Goal: Information Seeking & Learning: Learn about a topic

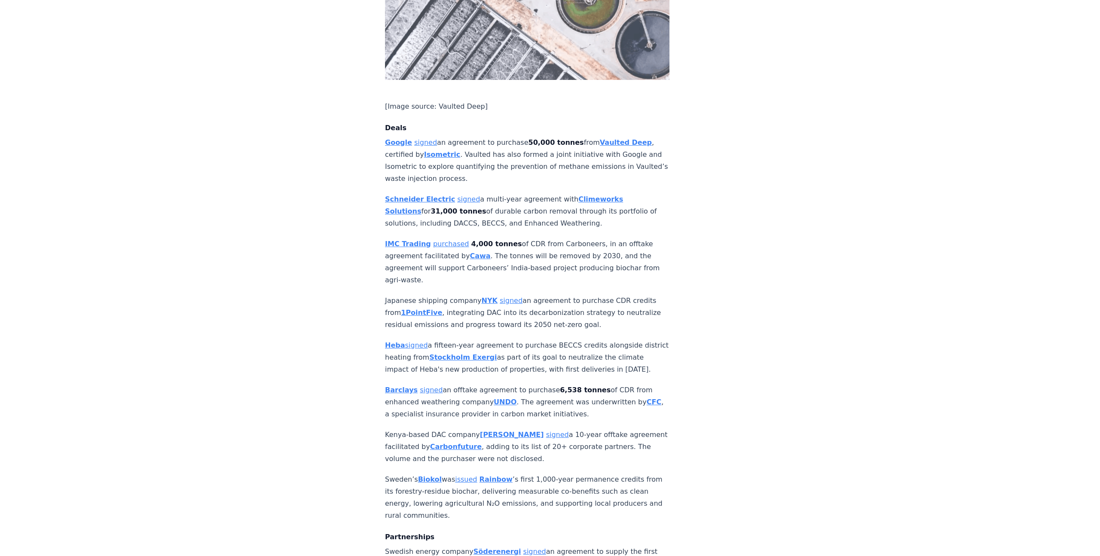
scroll to position [584, 0]
click at [388, 193] on strong "Schneider Electric" at bounding box center [420, 197] width 70 height 8
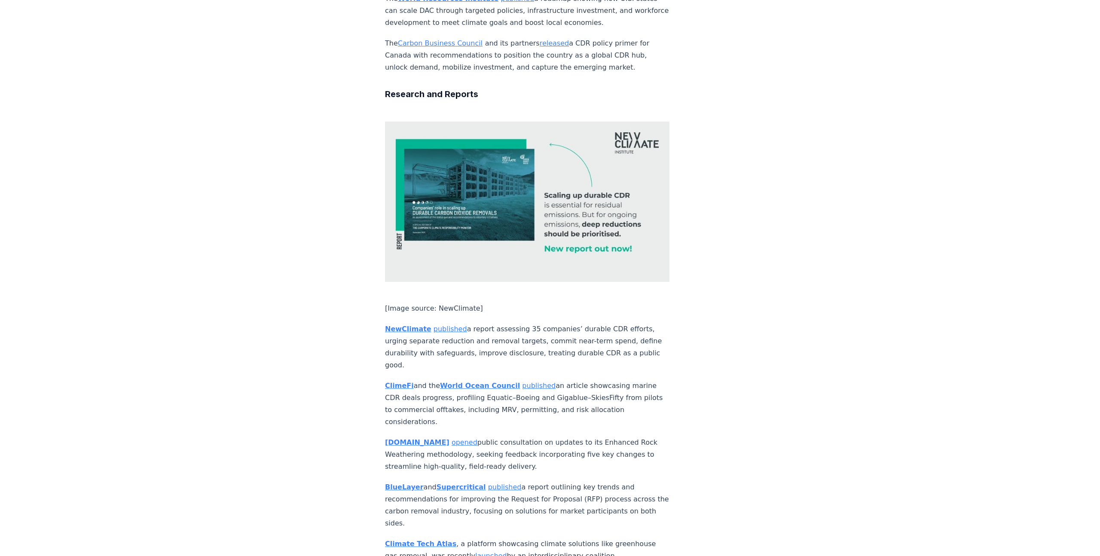
scroll to position [3597, 0]
